Goal: Task Accomplishment & Management: Manage account settings

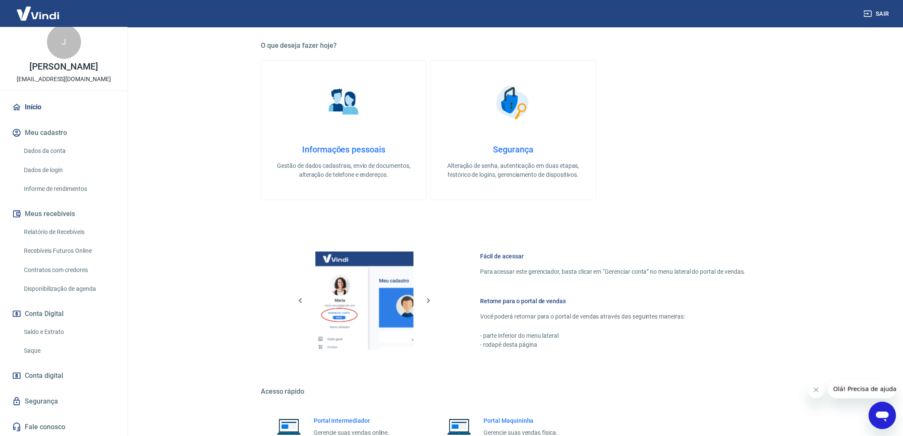
scroll to position [229, 0]
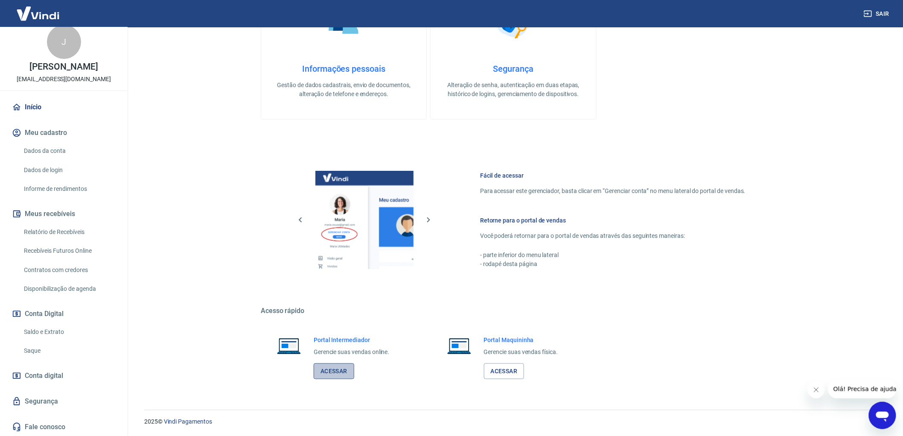
click at [341, 377] on link "Acessar" at bounding box center [334, 371] width 41 height 16
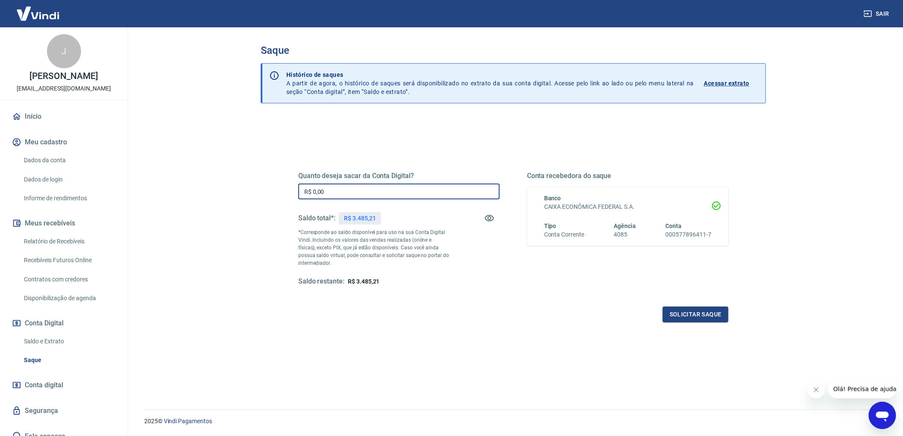
drag, startPoint x: 333, startPoint y: 191, endPoint x: 276, endPoint y: 185, distance: 56.6
click at [276, 185] on div "Quanto deseja sacar da Conta Digital? R$ 0,00 ​ Saldo total*: R$ 3.485,21 *Corr…" at bounding box center [513, 289] width 505 height 344
type input "R$ 300,00"
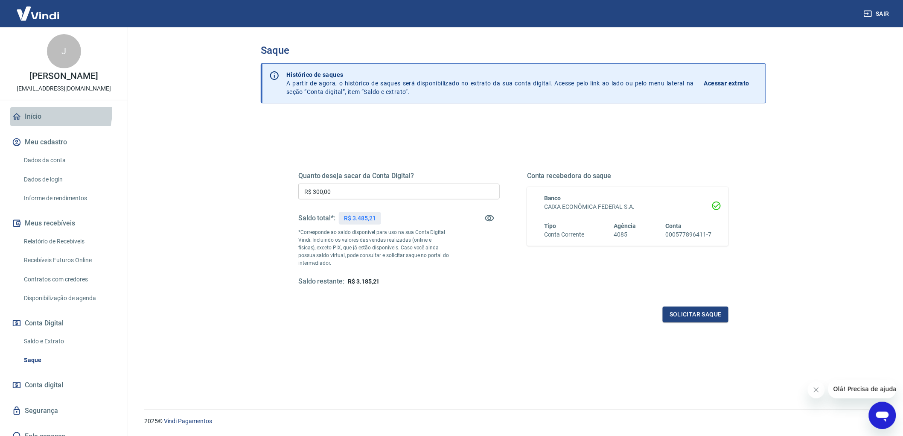
click at [38, 111] on link "Início" at bounding box center [63, 116] width 107 height 19
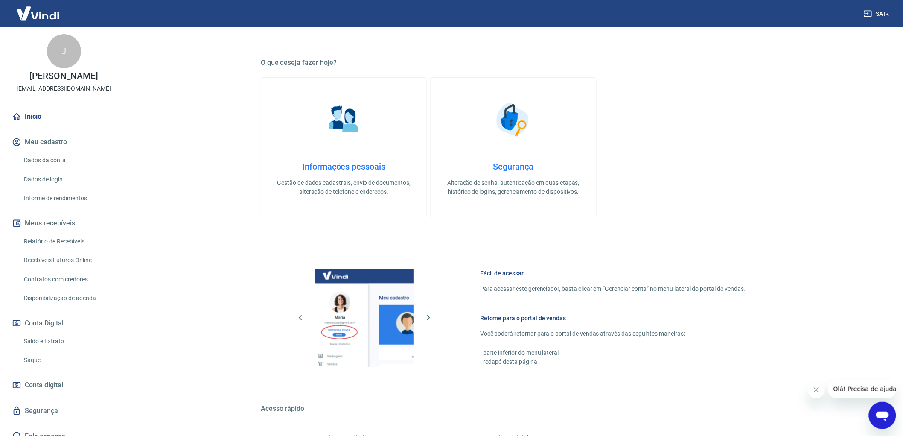
scroll to position [229, 0]
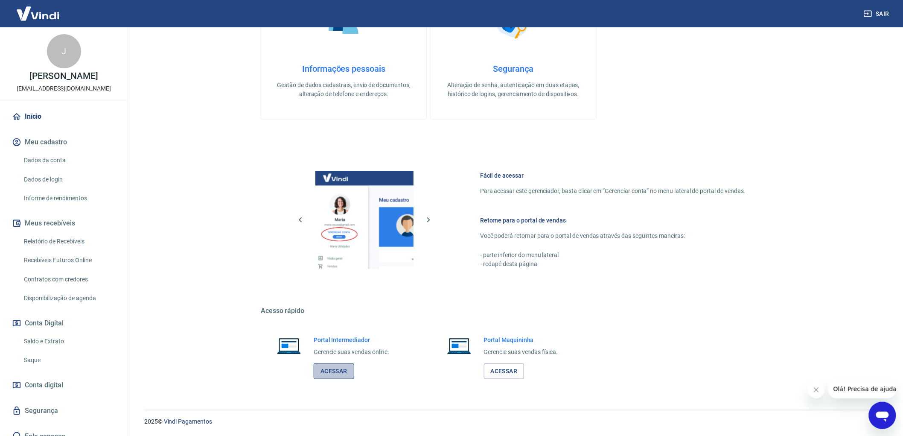
click at [341, 375] on link "Acessar" at bounding box center [334, 371] width 41 height 16
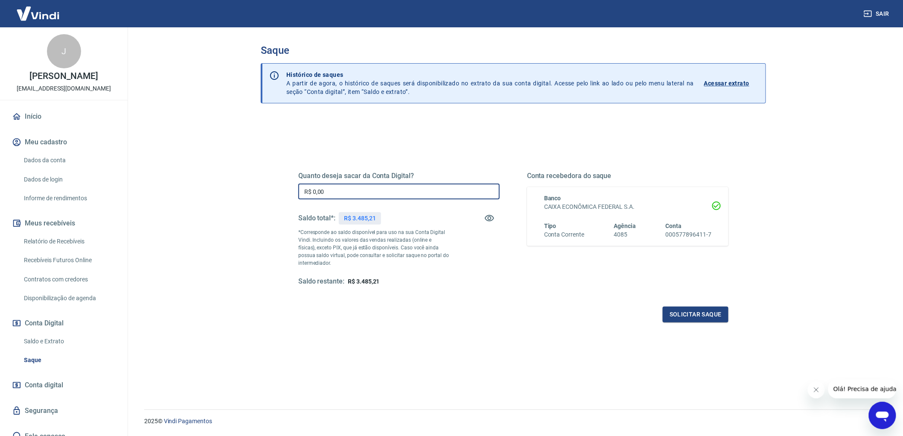
drag, startPoint x: 352, startPoint y: 193, endPoint x: 291, endPoint y: 192, distance: 61.0
click at [291, 192] on div "Quanto deseja sacar da Conta Digital? R$ 0,00 ​ Saldo total*: R$ 3.485,21 *Corr…" at bounding box center [513, 233] width 451 height 198
type input "R$ 3.000,00"
click at [695, 311] on button "Solicitar saque" at bounding box center [696, 314] width 66 height 16
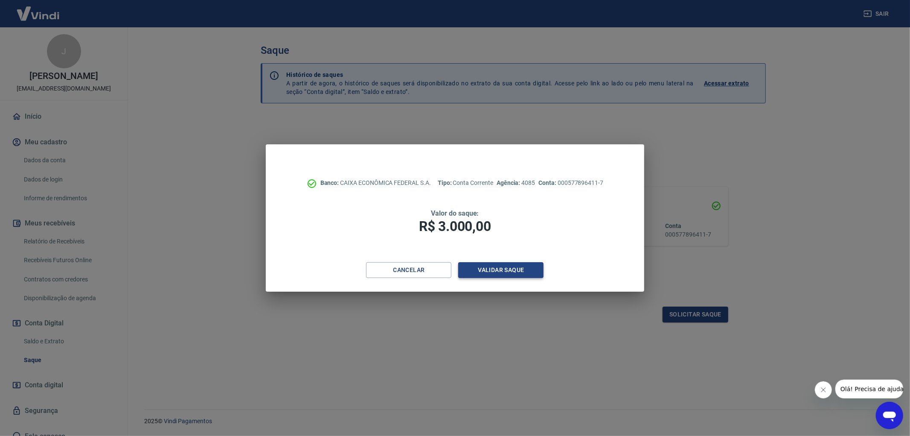
click at [500, 266] on button "Validar saque" at bounding box center [500, 270] width 85 height 16
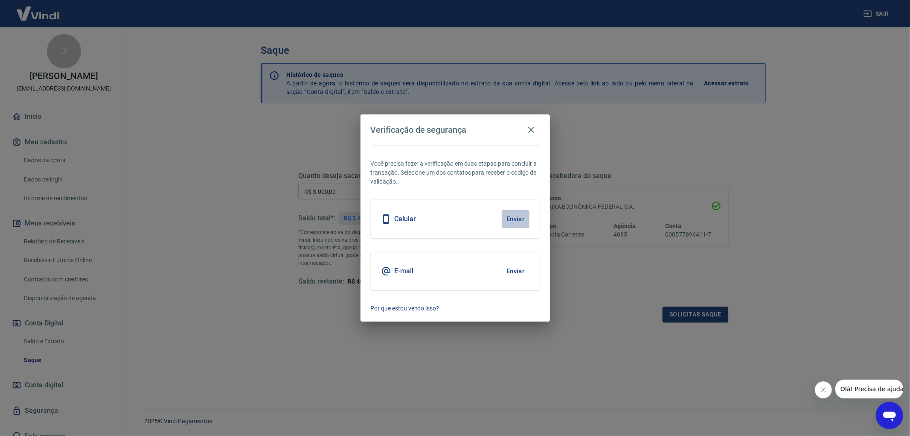
click at [511, 217] on button "Enviar" at bounding box center [516, 219] width 28 height 18
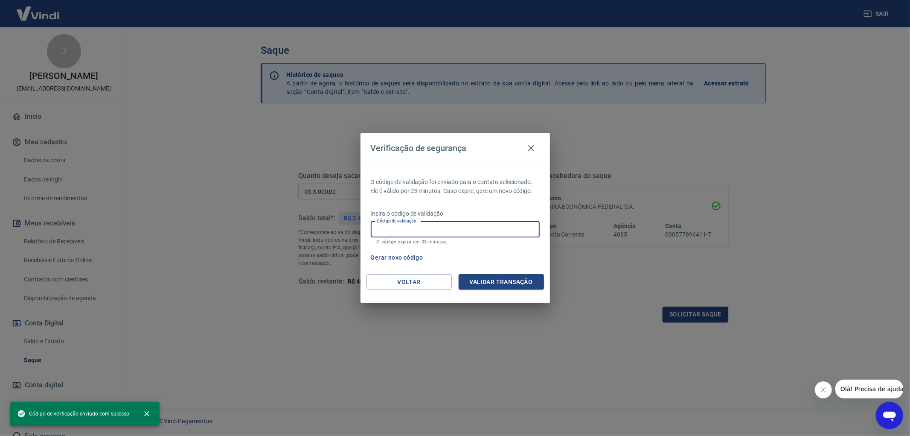
click at [450, 227] on input "Código de validação" at bounding box center [455, 229] width 169 height 16
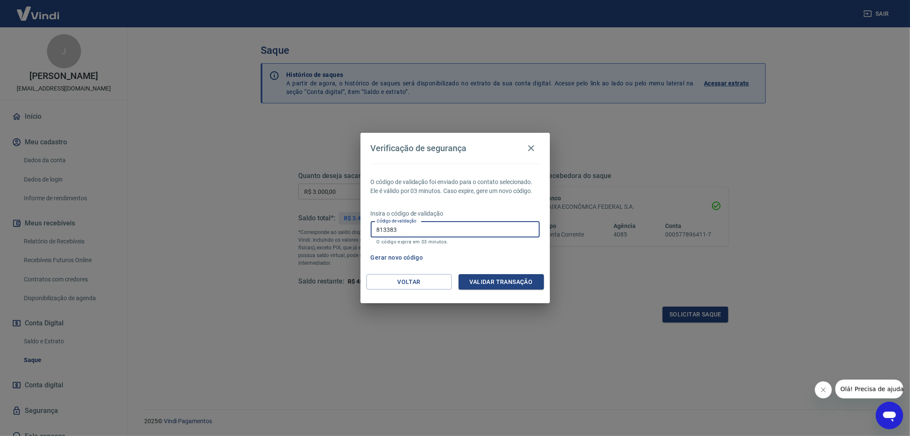
type input "813383"
click at [490, 279] on button "Validar transação" at bounding box center [501, 282] width 85 height 16
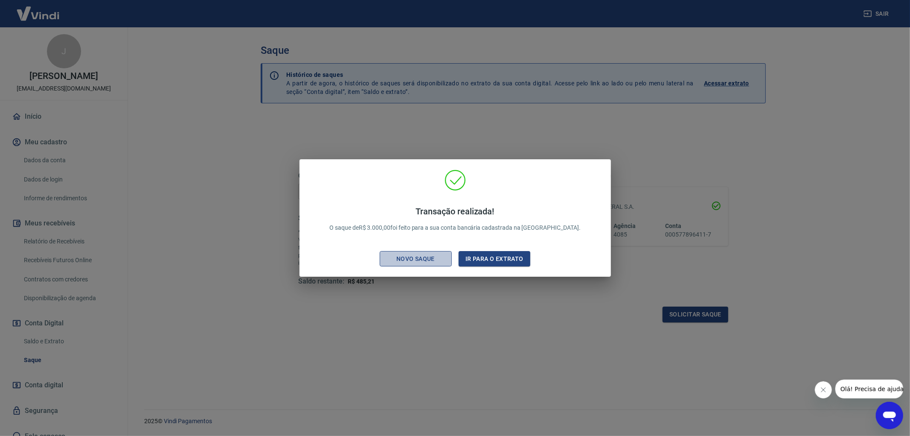
click at [427, 256] on div "Novo saque" at bounding box center [415, 258] width 59 height 11
click at [427, 256] on p "*Corresponde ao saldo disponível para uso na sua Conta Digital Vindi. Incluindo…" at bounding box center [370, 247] width 151 height 38
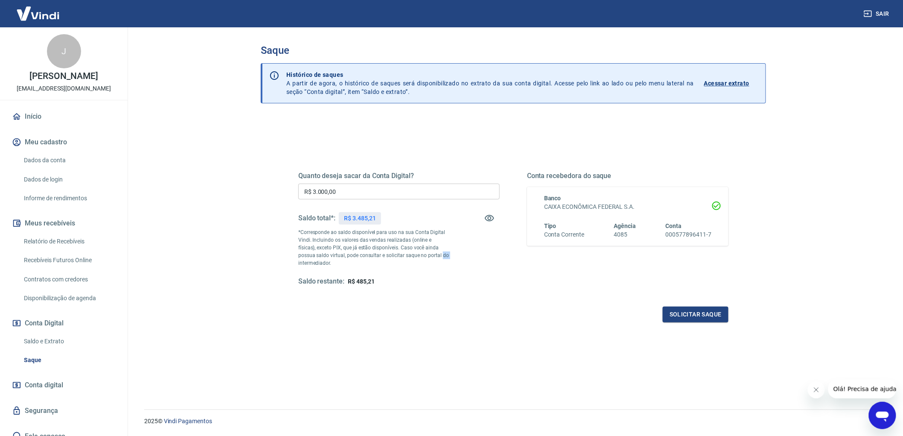
click at [886, 14] on button "Sair" at bounding box center [877, 14] width 31 height 16
